Goal: Information Seeking & Learning: Learn about a topic

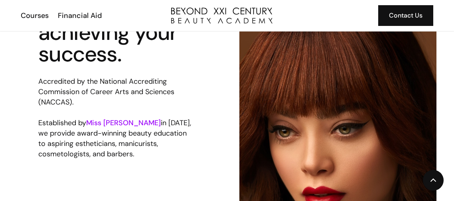
scroll to position [758, 0]
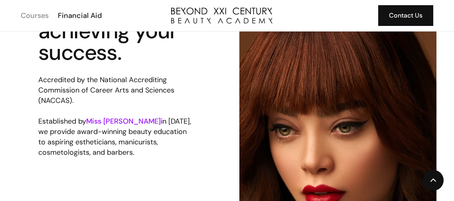
click at [47, 20] on div "Courses" at bounding box center [35, 15] width 28 height 10
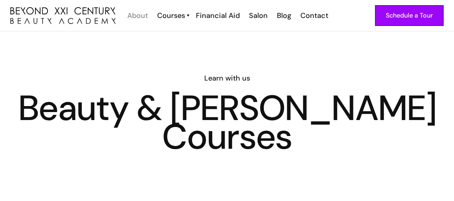
click at [141, 14] on div "About" at bounding box center [137, 15] width 21 height 10
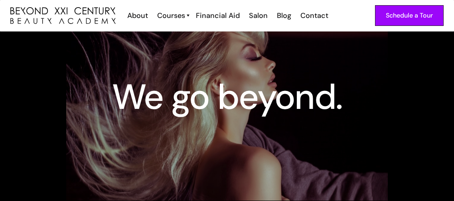
scroll to position [79, 0]
click at [134, 17] on div "About" at bounding box center [137, 15] width 21 height 10
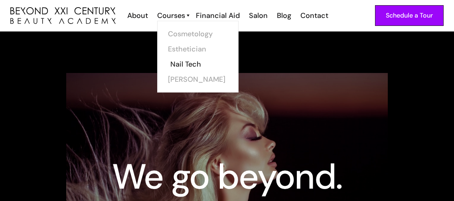
click at [193, 63] on link "Nail Tech" at bounding box center [200, 64] width 60 height 15
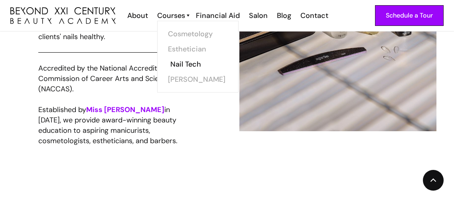
scroll to position [592, 0]
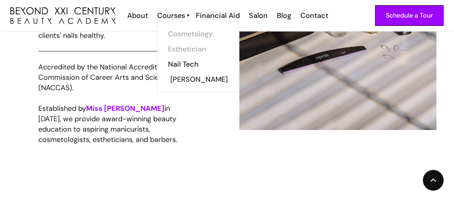
click at [177, 84] on link "[PERSON_NAME]" at bounding box center [200, 79] width 60 height 15
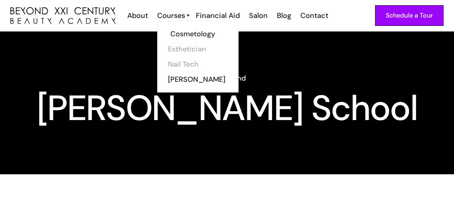
click at [194, 37] on link "Cosmetology" at bounding box center [200, 33] width 60 height 15
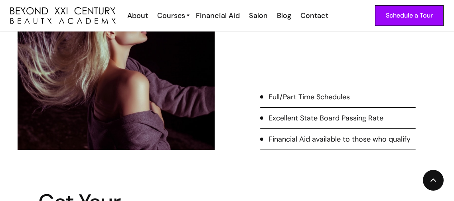
scroll to position [254, 0]
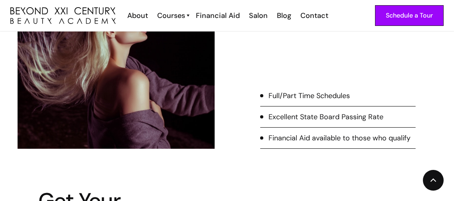
click at [295, 99] on div "Full/Part Time Schedules" at bounding box center [308, 96] width 81 height 10
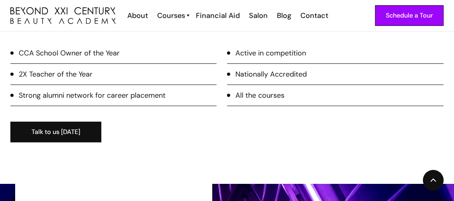
scroll to position [1107, 0]
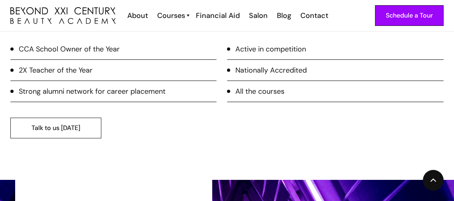
click at [83, 135] on link "Talk to us [DATE]" at bounding box center [55, 128] width 91 height 21
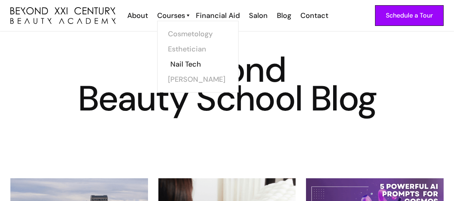
click at [187, 68] on link "Nail Tech" at bounding box center [200, 64] width 60 height 15
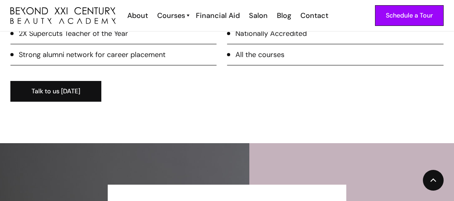
scroll to position [1148, 0]
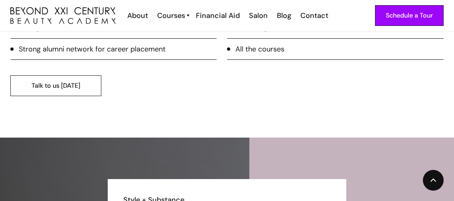
click at [70, 89] on link "Talk to us today" at bounding box center [55, 85] width 91 height 21
